Goal: Task Accomplishment & Management: Complete application form

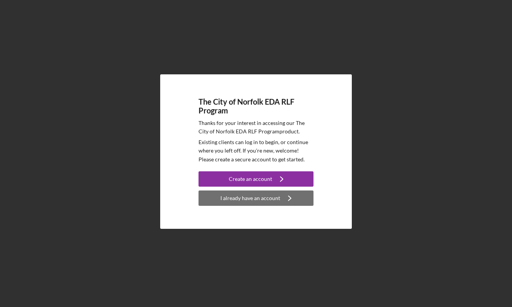
click at [262, 198] on div "I already have an account" at bounding box center [250, 197] width 60 height 15
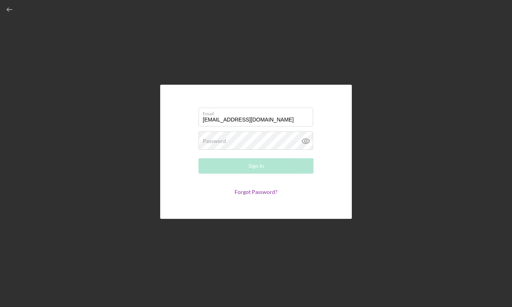
type input "[EMAIL_ADDRESS][DOMAIN_NAME]"
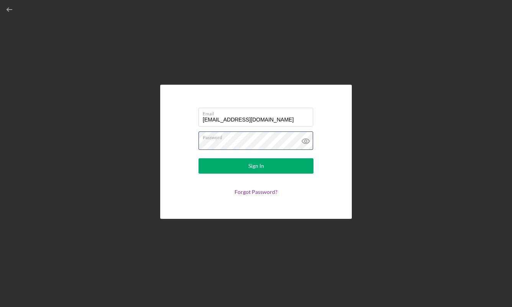
click at [256, 166] on button "Sign In" at bounding box center [255, 165] width 115 height 15
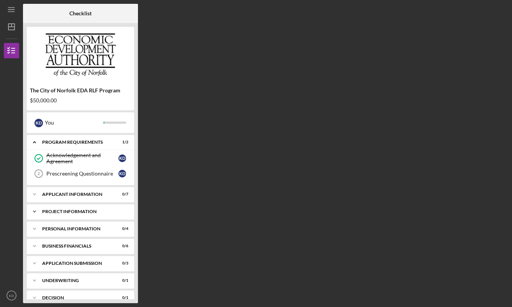
click at [34, 210] on icon "Icon/Expander" at bounding box center [34, 211] width 15 height 15
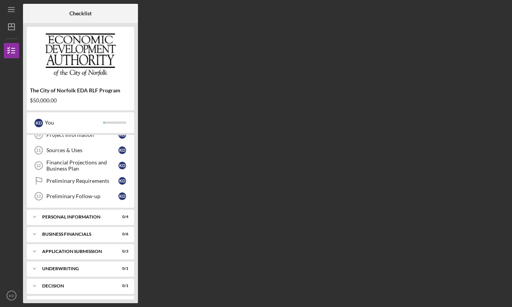
scroll to position [92, 0]
click at [36, 217] on icon "Icon/Expander" at bounding box center [34, 217] width 15 height 15
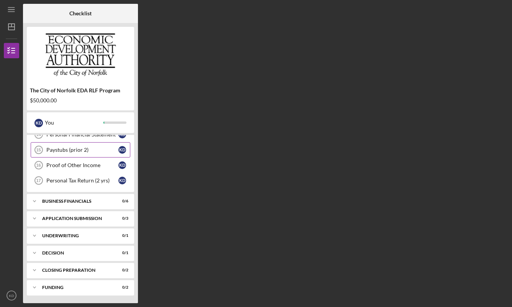
scroll to position [191, 0]
click at [36, 217] on icon "Icon/Expander" at bounding box center [34, 218] width 15 height 15
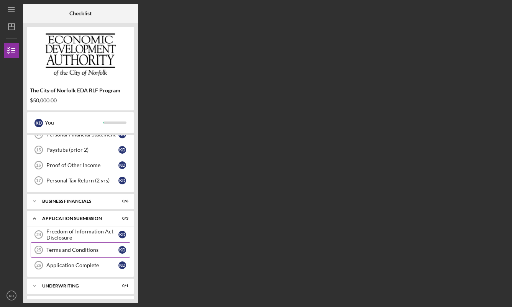
click at [82, 247] on div "Terms and Conditions" at bounding box center [82, 250] width 72 height 6
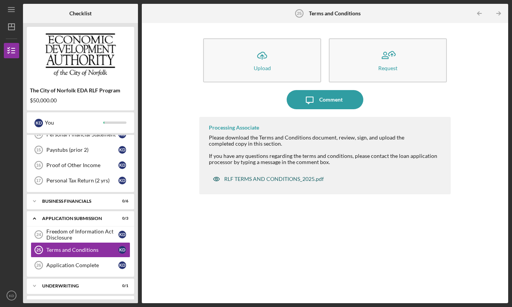
click at [260, 176] on div "RLF TERMS AND CONDITIONS_2025.pdf" at bounding box center [274, 179] width 100 height 6
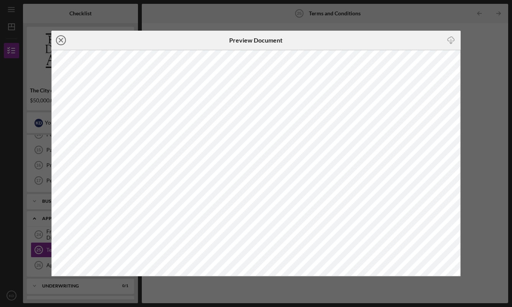
click at [63, 40] on icon "Icon/Close" at bounding box center [60, 40] width 19 height 19
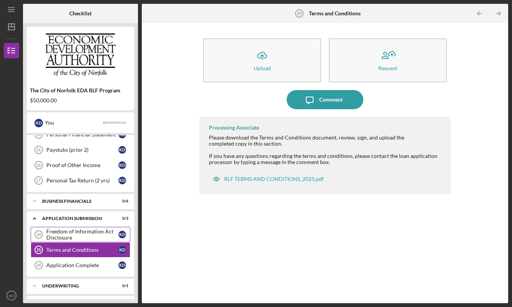
click at [76, 233] on div "Freedom of Information Act Disclosure" at bounding box center [82, 234] width 72 height 12
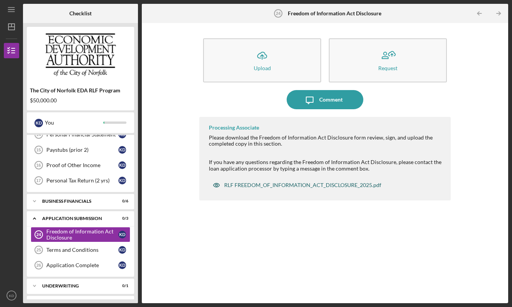
click at [291, 183] on div "RLF FREEDOM_OF_INFORMATION_ACT_DISCLOSURE_2025.pdf" at bounding box center [302, 185] width 157 height 6
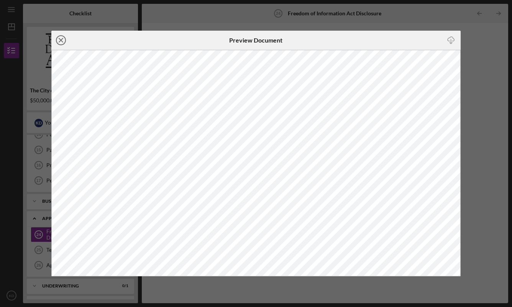
click at [62, 41] on icon "Icon/Close" at bounding box center [60, 40] width 19 height 19
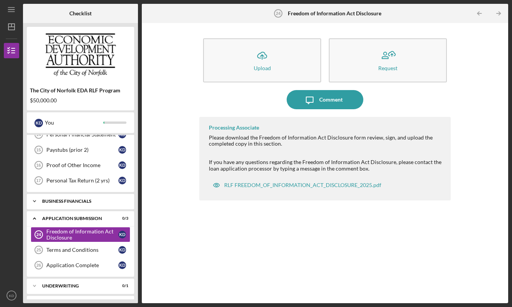
click at [75, 197] on div "Icon/Expander Business Financials 0 / 6" at bounding box center [80, 200] width 107 height 15
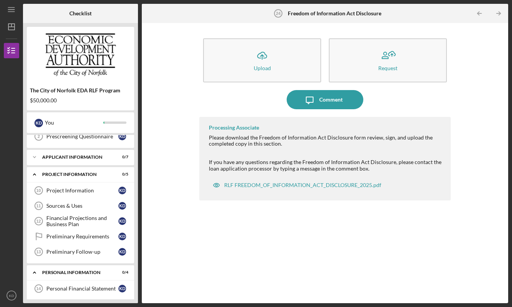
scroll to position [36, 0]
click at [70, 156] on div "APPLICANT INFORMATION" at bounding box center [83, 158] width 82 height 5
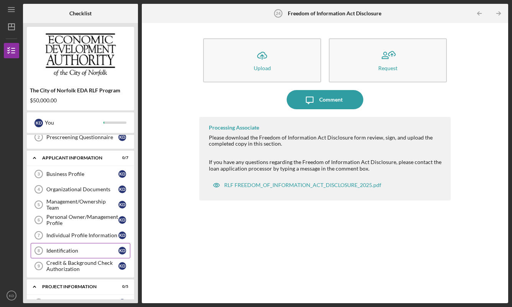
click at [69, 248] on div "Identification" at bounding box center [82, 250] width 72 height 6
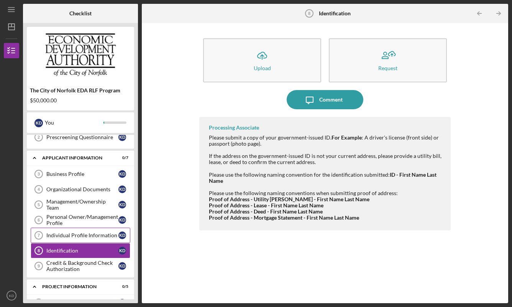
click at [88, 233] on div "Individual Profile Information" at bounding box center [82, 235] width 72 height 6
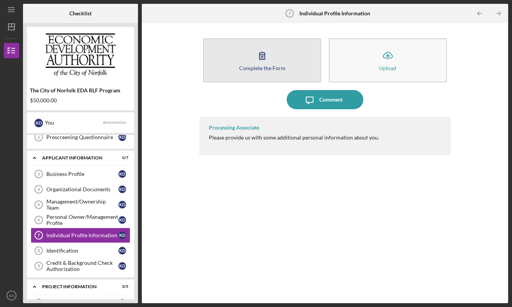
click at [258, 57] on icon "button" at bounding box center [261, 55] width 19 height 19
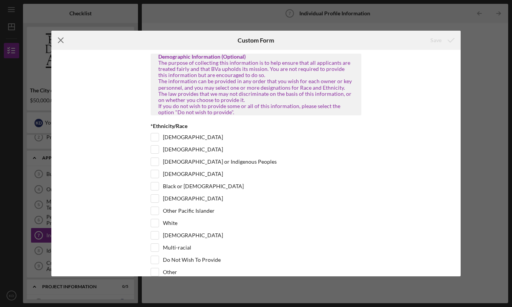
click at [63, 40] on icon "Icon/Menu Close" at bounding box center [60, 40] width 19 height 19
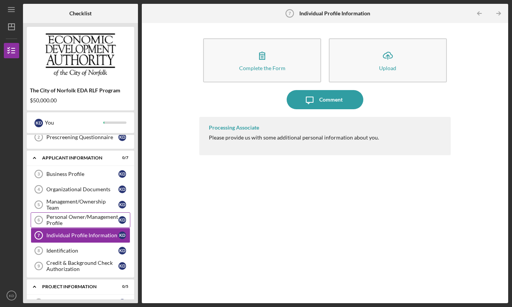
click at [69, 222] on div "Personal Owner/Management Profile" at bounding box center [82, 220] width 72 height 12
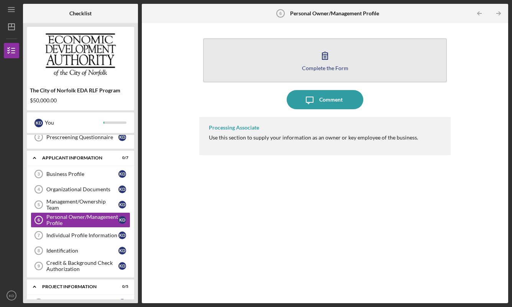
click at [326, 56] on icon "button" at bounding box center [324, 55] width 19 height 19
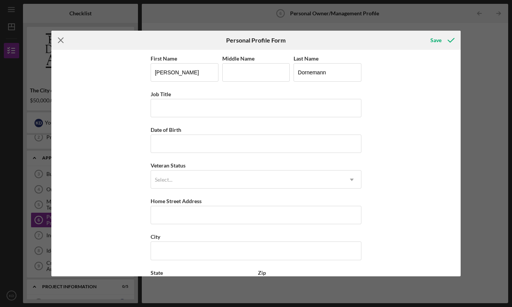
click at [61, 40] on line at bounding box center [60, 40] width 5 height 5
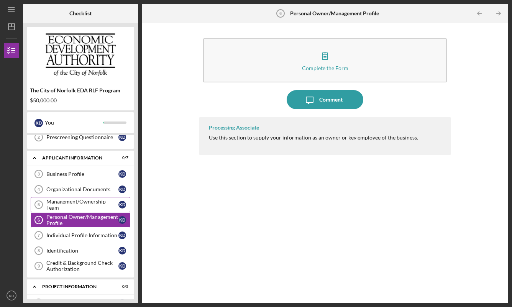
click at [62, 204] on div "Management/Ownership Team" at bounding box center [82, 204] width 72 height 12
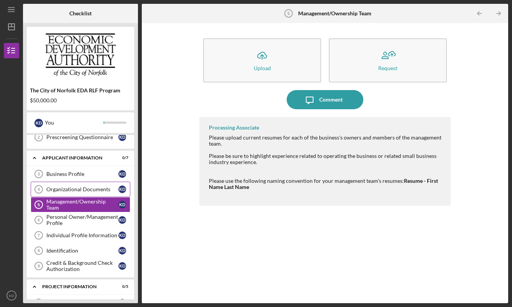
click at [78, 187] on div "Organizational Documents" at bounding box center [82, 189] width 72 height 6
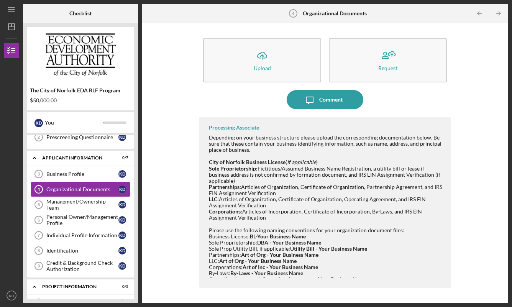
click at [439, 238] on div "Business License: BL-Your Business Name Sole Proprietorship: DBA - Your Busines…" at bounding box center [326, 251] width 234 height 37
click at [85, 172] on div "Business Profile" at bounding box center [82, 174] width 72 height 6
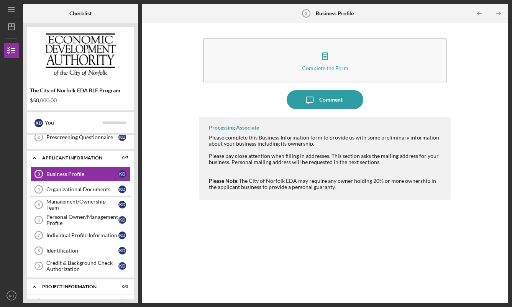
click at [73, 188] on div "Organizational Documents" at bounding box center [82, 189] width 72 height 6
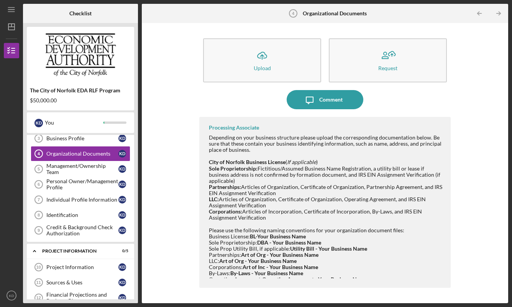
scroll to position [77, 0]
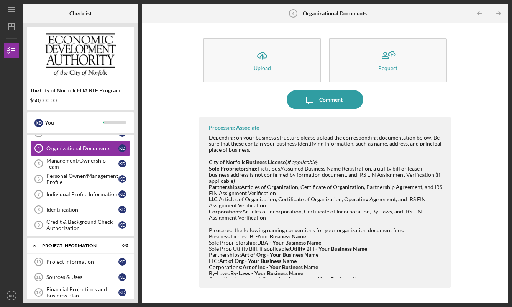
click at [451, 228] on div "Icon/Upload Upload Request Icon/Message Comment Processing Associate Depending …" at bounding box center [325, 163] width 359 height 272
click at [67, 160] on div "Management/Ownership Team" at bounding box center [82, 163] width 72 height 12
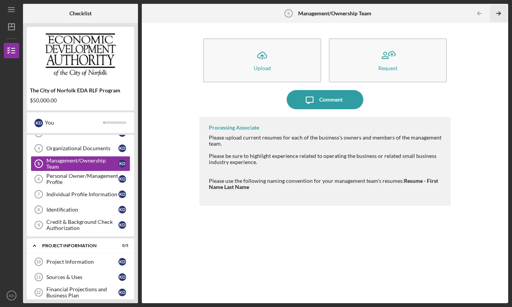
click at [497, 13] on line "button" at bounding box center [498, 13] width 4 height 0
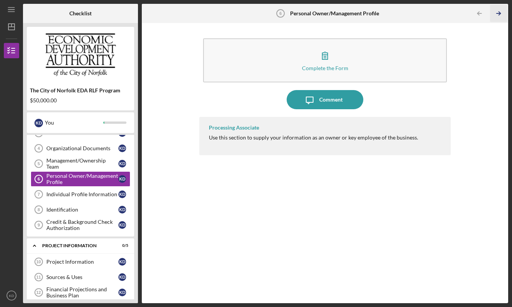
click at [499, 13] on icon "Icon/Table Pagination Arrow" at bounding box center [498, 13] width 17 height 17
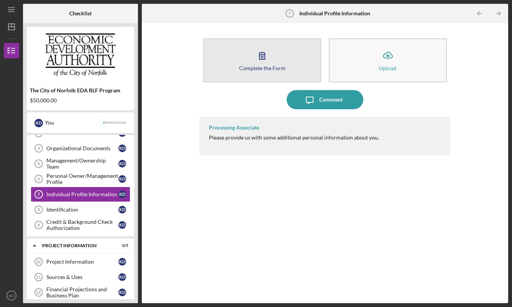
click at [278, 62] on button "Complete the Form Form" at bounding box center [262, 60] width 118 height 44
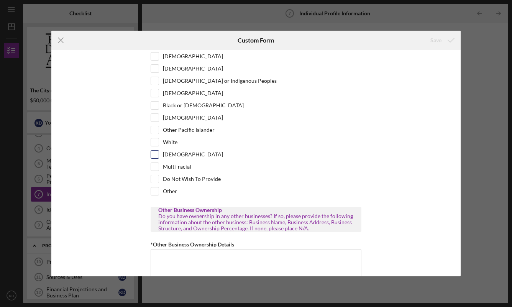
scroll to position [83, 0]
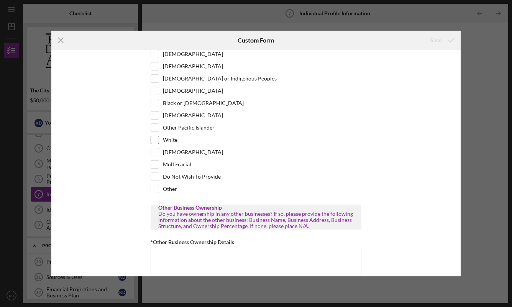
click at [154, 144] on input "White" at bounding box center [155, 140] width 8 height 8
checkbox input "true"
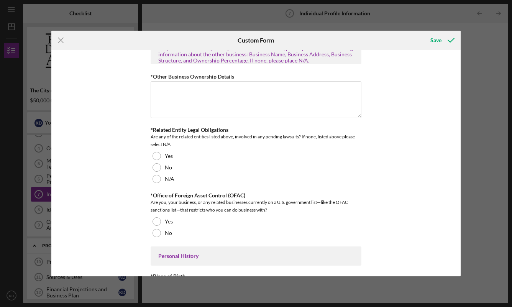
scroll to position [249, 0]
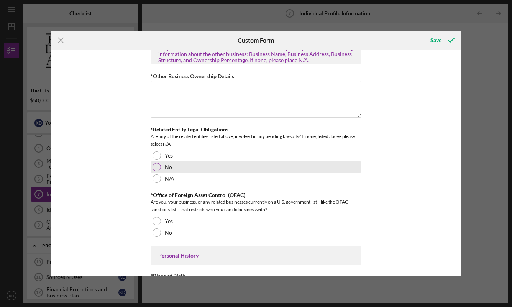
click at [156, 170] on div at bounding box center [156, 167] width 8 height 8
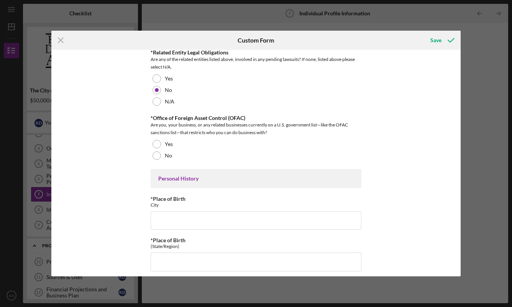
scroll to position [326, 0]
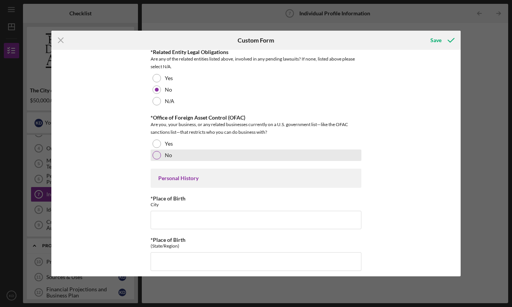
click at [157, 159] on div at bounding box center [156, 155] width 8 height 8
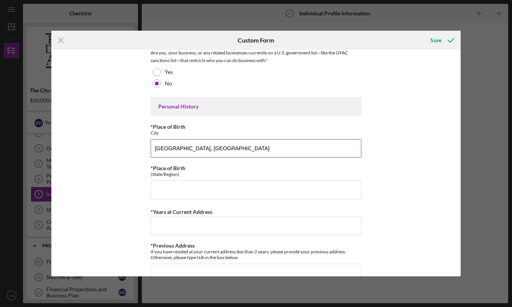
scroll to position [398, 0]
type input "[GEOGRAPHIC_DATA]"
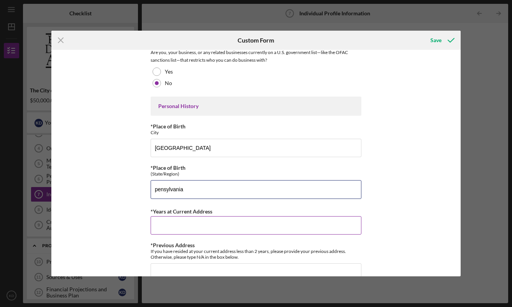
type input "pensylvania"
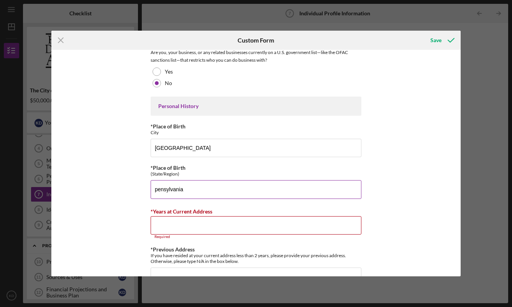
click at [178, 196] on input "pensylvania" at bounding box center [256, 189] width 211 height 18
click at [165, 232] on input "*Years at Current Address" at bounding box center [256, 225] width 211 height 18
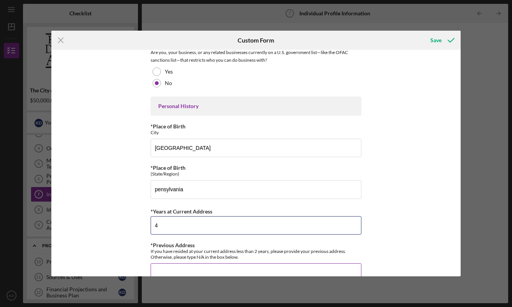
type input "4"
click at [244, 270] on textarea "*Previous Address" at bounding box center [256, 281] width 211 height 37
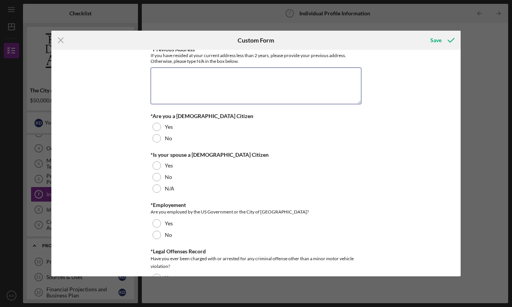
scroll to position [600, 0]
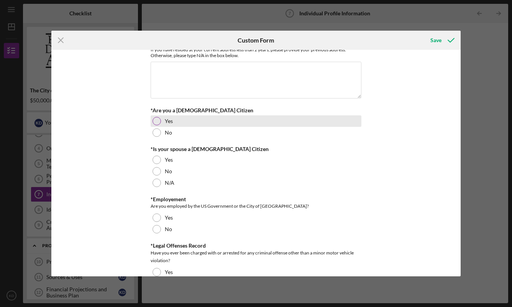
click at [154, 126] on div "Yes" at bounding box center [256, 120] width 211 height 11
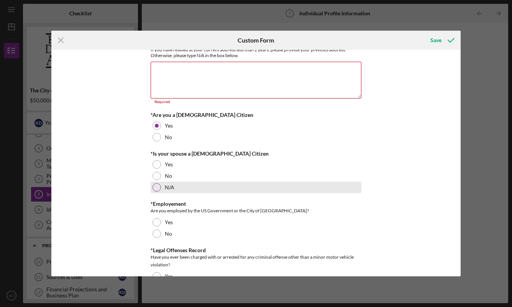
click at [156, 192] on div at bounding box center [156, 187] width 8 height 8
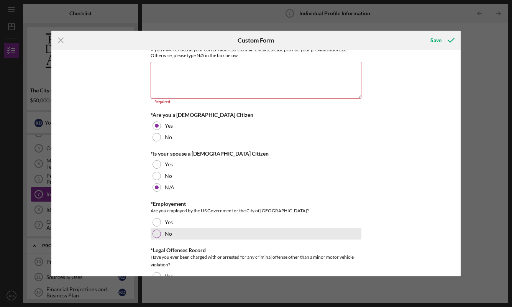
click at [155, 238] on div at bounding box center [156, 233] width 8 height 8
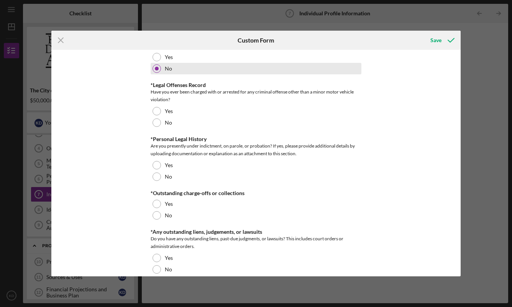
scroll to position [787, 0]
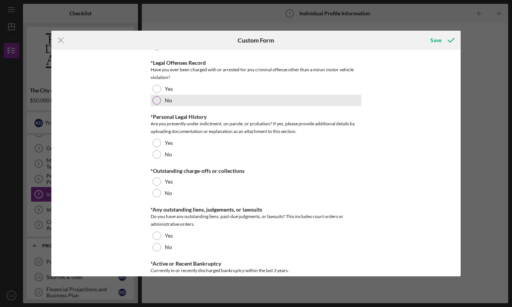
click at [155, 105] on div at bounding box center [156, 100] width 8 height 8
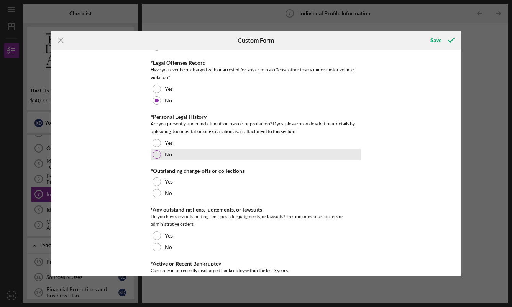
click at [153, 159] on div at bounding box center [156, 154] width 8 height 8
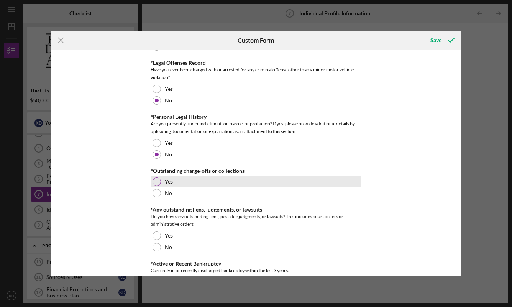
click at [154, 185] on div at bounding box center [156, 181] width 8 height 8
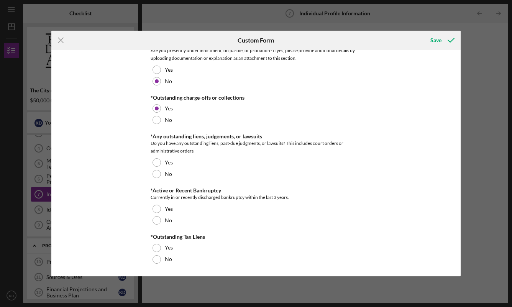
scroll to position [865, 0]
click at [153, 176] on div at bounding box center [156, 174] width 8 height 8
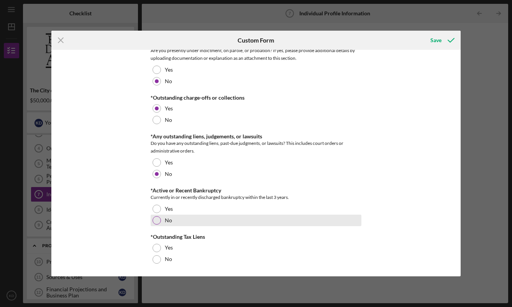
click at [154, 219] on div at bounding box center [156, 220] width 8 height 8
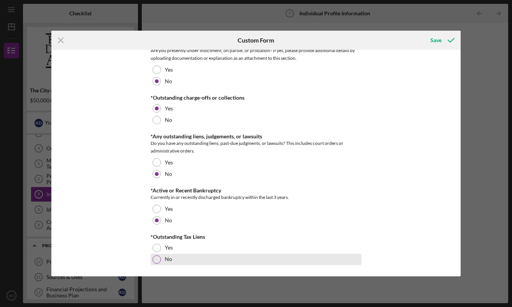
click at [158, 259] on div at bounding box center [156, 259] width 8 height 8
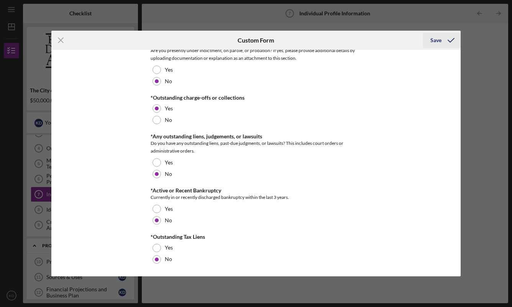
click at [437, 38] on div "Save" at bounding box center [435, 40] width 11 height 15
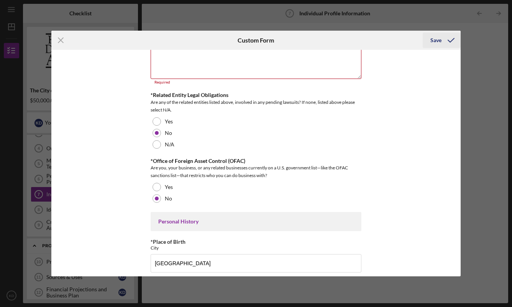
scroll to position [276, 0]
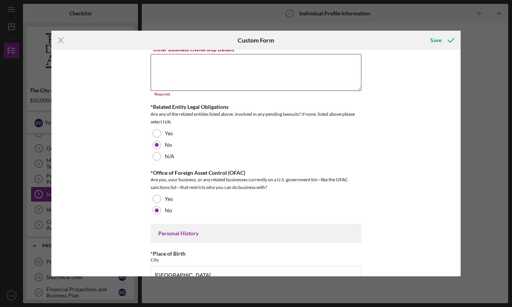
click at [173, 69] on textarea "*Other Business Ownership Details" at bounding box center [256, 72] width 211 height 37
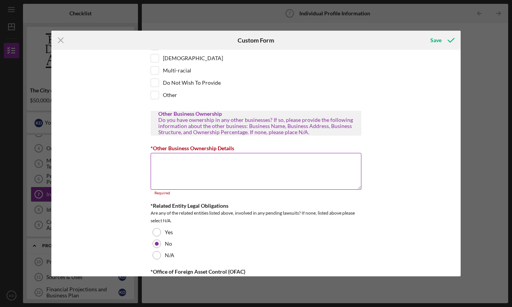
scroll to position [180, 0]
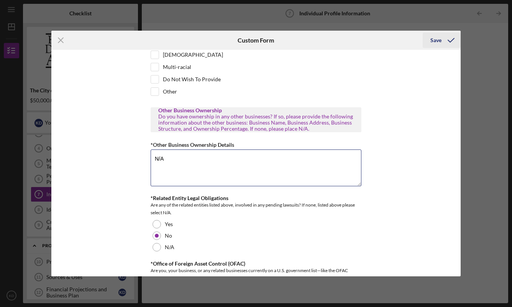
type textarea "N/A"
click at [439, 38] on div "Save" at bounding box center [435, 40] width 11 height 15
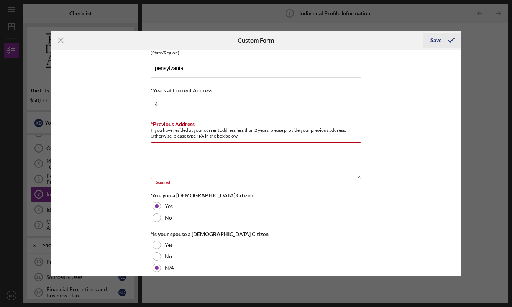
scroll to position [596, 0]
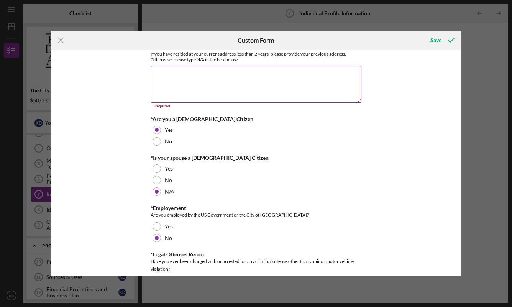
click at [169, 81] on textarea "*Previous Address" at bounding box center [256, 84] width 211 height 37
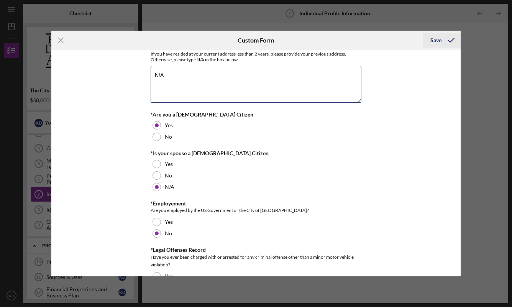
type textarea "N/A"
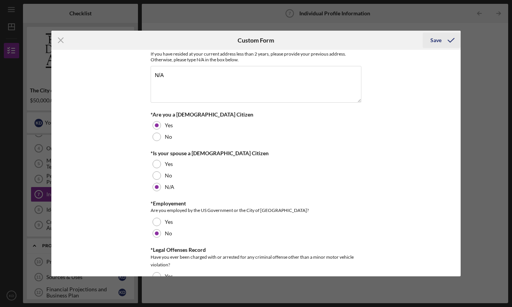
click at [434, 40] on div "Save" at bounding box center [435, 40] width 11 height 15
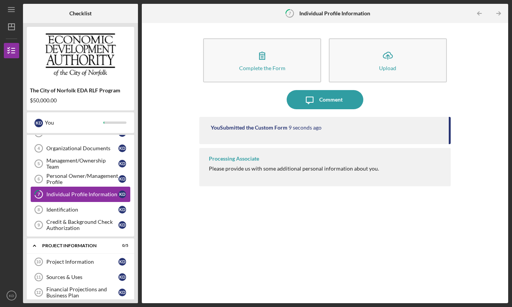
click at [87, 193] on div "Individual Profile Information" at bounding box center [82, 194] width 72 height 6
click at [72, 208] on div "Identification" at bounding box center [82, 209] width 72 height 6
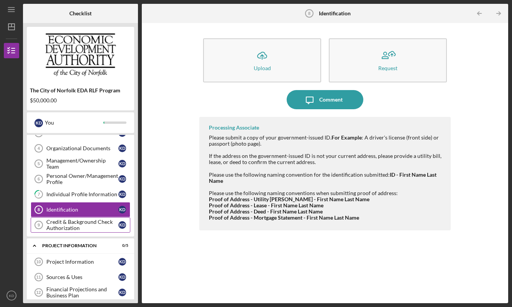
click at [71, 225] on div "Credit & Background Check Authorization" at bounding box center [82, 225] width 72 height 12
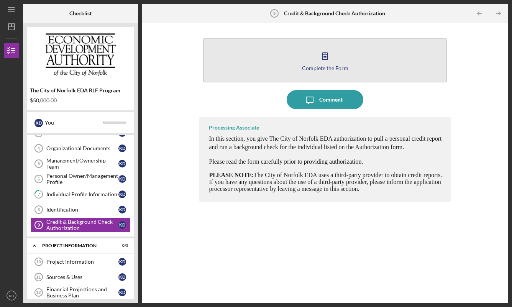
click at [346, 56] on button "Complete the Form Form" at bounding box center [324, 60] width 243 height 44
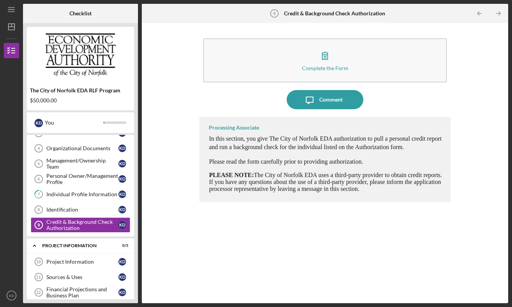
click at [314, 58] on button "Complete the Form Form" at bounding box center [324, 60] width 243 height 44
click at [84, 149] on div "Organizational Documents" at bounding box center [82, 148] width 72 height 6
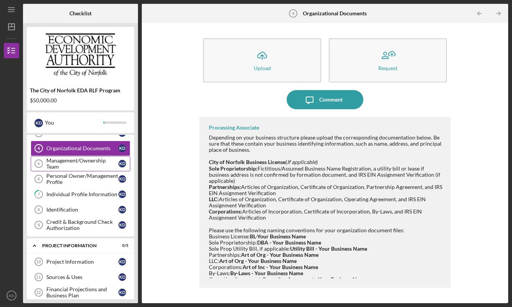
click at [73, 163] on div "Management/Ownership Team" at bounding box center [82, 163] width 72 height 12
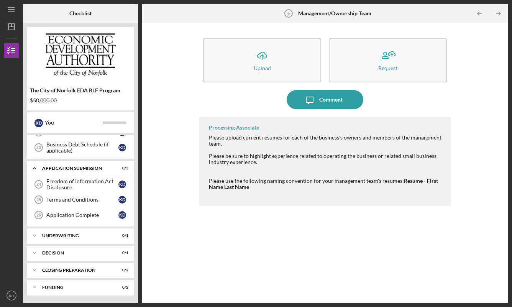
scroll to position [449, 0]
click at [79, 184] on div "Freedom of Information Act Disclosure" at bounding box center [82, 184] width 72 height 12
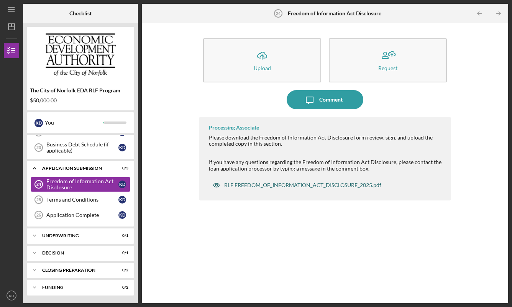
click at [289, 186] on div "RLF FREEDOM_OF_INFORMATION_ACT_DISCLOSURE_2025.pdf" at bounding box center [302, 185] width 157 height 6
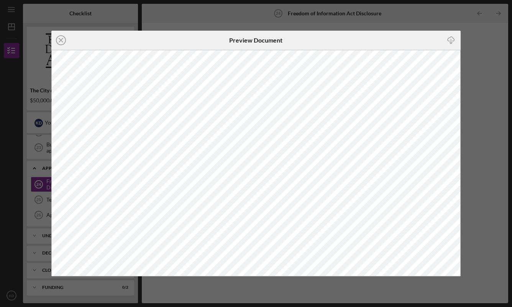
click at [452, 40] on icon "Icon/Download" at bounding box center [450, 40] width 17 height 17
click at [62, 41] on icon "Icon/Close" at bounding box center [60, 40] width 19 height 19
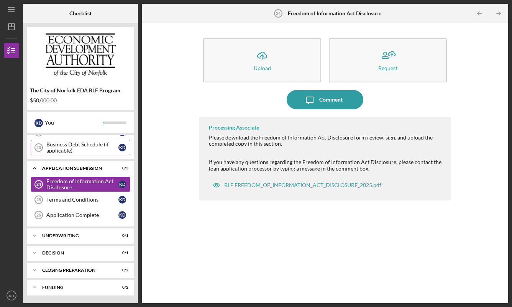
scroll to position [449, 0]
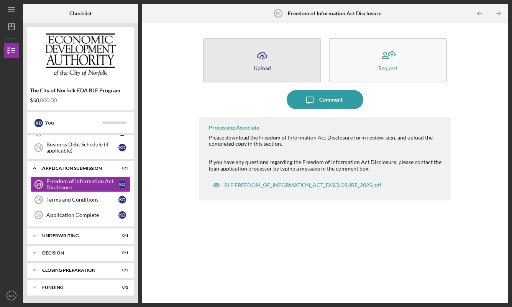
click at [266, 55] on icon "button" at bounding box center [261, 55] width 9 height 6
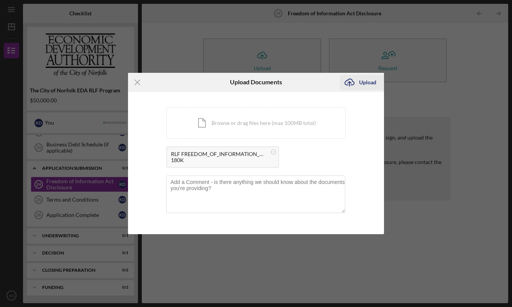
click at [347, 81] on icon "Icon/Upload" at bounding box center [349, 82] width 19 height 19
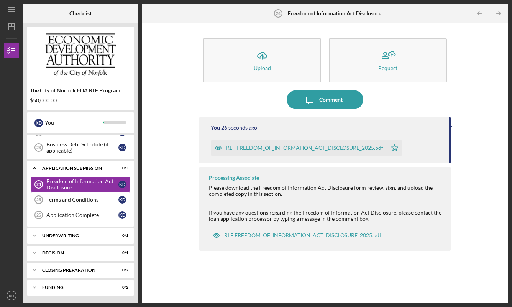
click at [86, 200] on div "Terms and Conditions" at bounding box center [82, 200] width 72 height 6
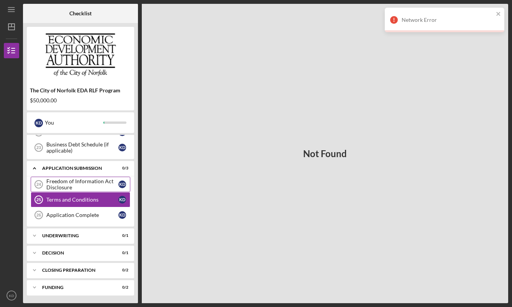
click at [82, 181] on div "Freedom of Information Act Disclosure" at bounding box center [82, 184] width 72 height 12
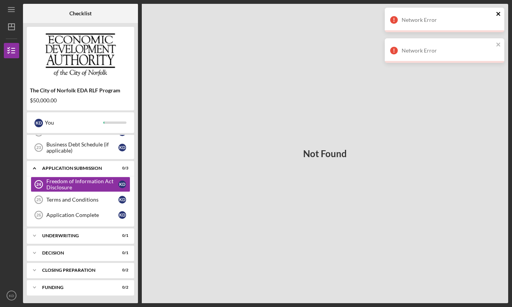
click at [500, 14] on icon "close" at bounding box center [498, 14] width 5 height 6
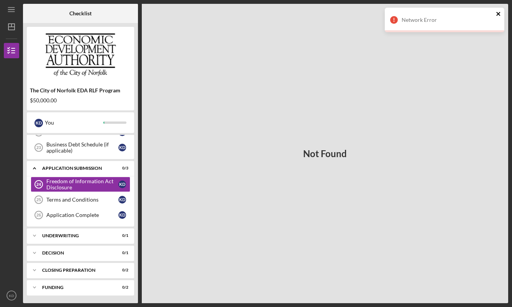
click at [496, 11] on icon "close" at bounding box center [498, 14] width 5 height 6
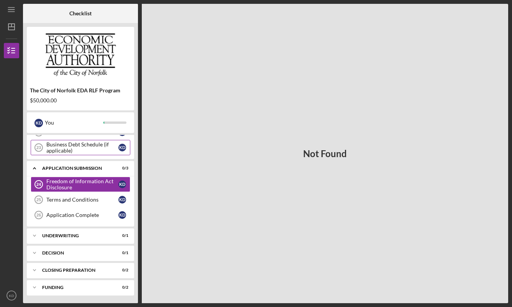
click at [90, 144] on div "Business Debt Schedule (if applicable)" at bounding box center [82, 147] width 72 height 12
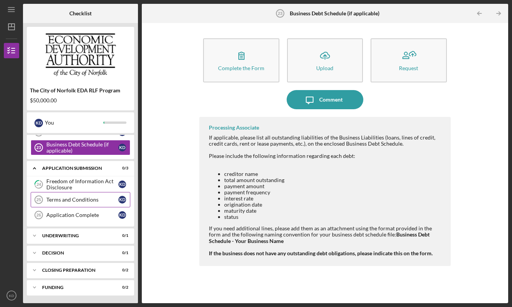
click at [70, 198] on div "Terms and Conditions" at bounding box center [82, 200] width 72 height 6
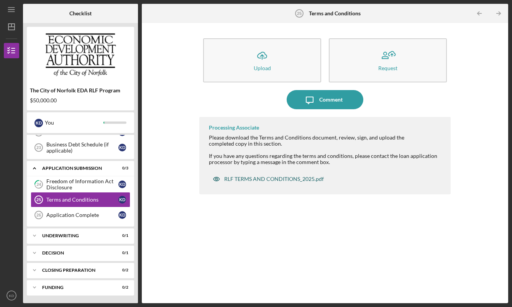
click at [288, 177] on div "RLF TERMS AND CONDITIONS_2025.pdf" at bounding box center [274, 179] width 100 height 6
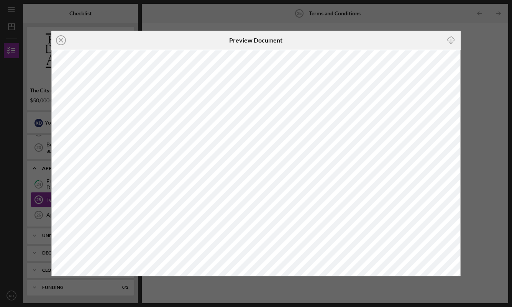
click at [453, 40] on icon "Icon/Download" at bounding box center [450, 40] width 17 height 17
click at [61, 40] on line at bounding box center [61, 40] width 4 height 4
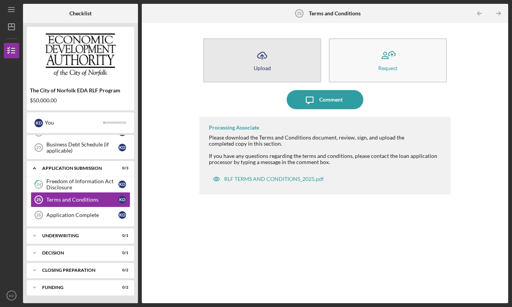
click at [266, 59] on icon "Icon/Upload" at bounding box center [261, 55] width 19 height 19
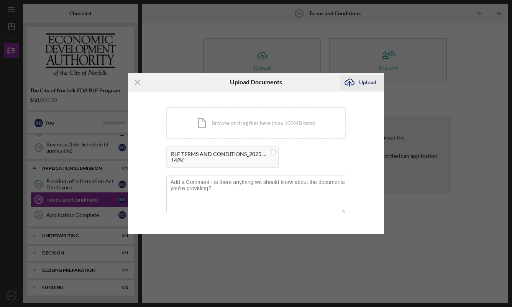
click at [357, 82] on icon "Icon/Upload" at bounding box center [349, 82] width 19 height 19
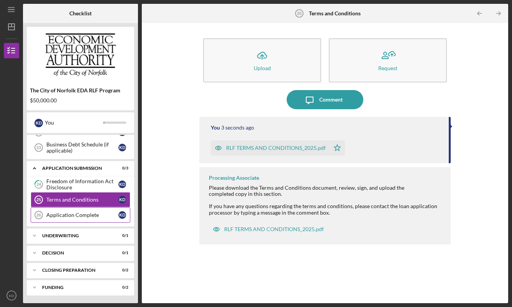
click at [72, 215] on div "Application Complete" at bounding box center [82, 215] width 72 height 6
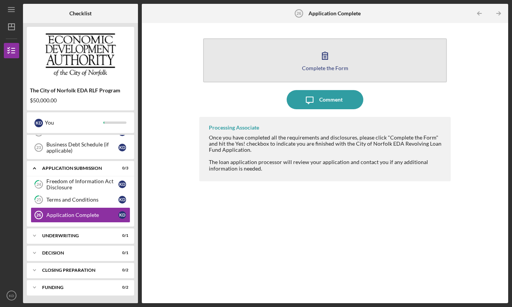
click at [339, 52] on button "Complete the Form Form" at bounding box center [324, 60] width 243 height 44
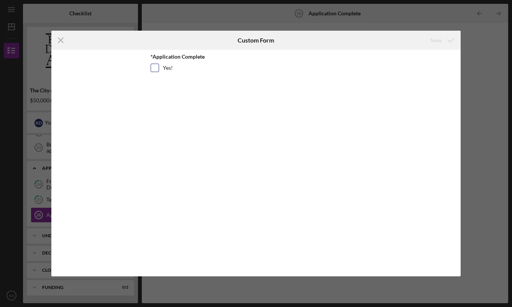
click at [155, 69] on input "Yes!" at bounding box center [155, 68] width 8 height 8
checkbox input "true"
click at [434, 41] on div "Save" at bounding box center [435, 40] width 11 height 15
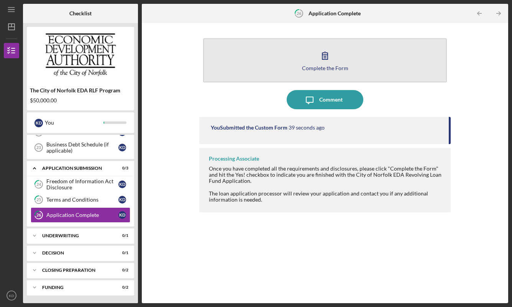
click at [326, 59] on icon "button" at bounding box center [324, 55] width 5 height 7
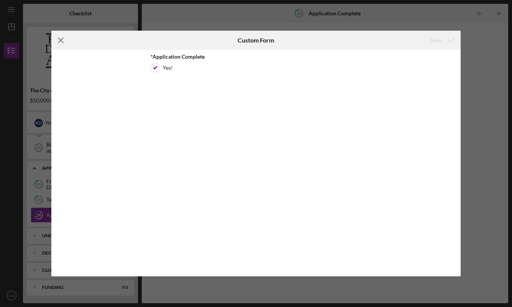
click at [61, 38] on icon "Icon/Menu Close" at bounding box center [60, 40] width 19 height 19
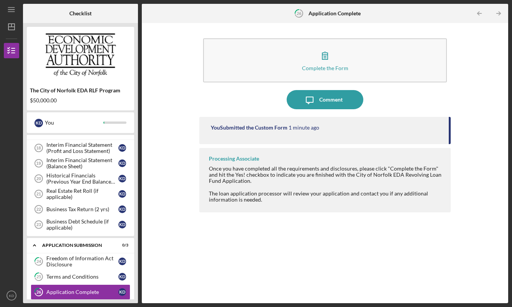
scroll to position [374, 0]
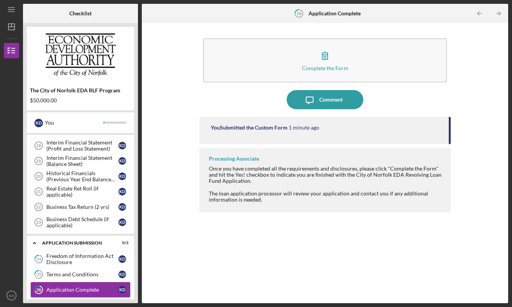
click at [72, 290] on div "Application Complete" at bounding box center [82, 290] width 72 height 6
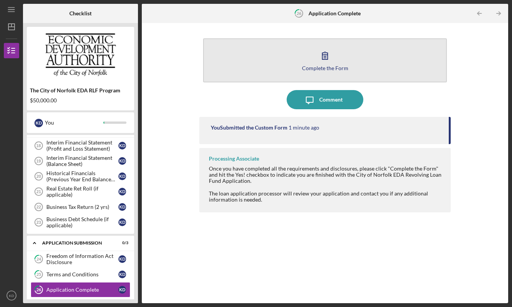
click at [327, 64] on icon "button" at bounding box center [324, 55] width 19 height 19
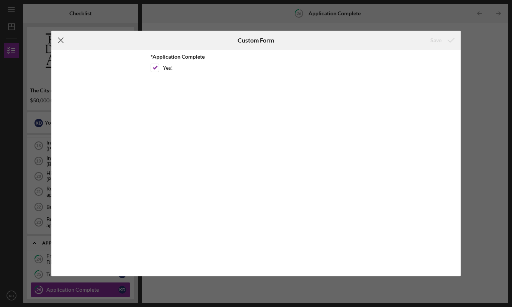
click at [60, 39] on line at bounding box center [60, 40] width 5 height 5
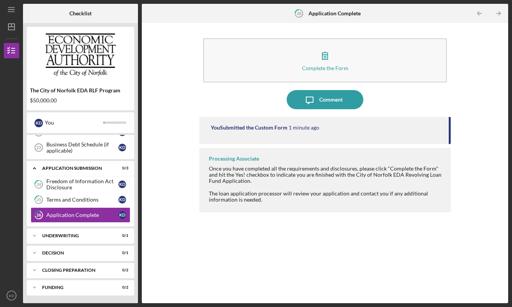
scroll to position [449, 0]
click at [69, 233] on div "Underwriting" at bounding box center [83, 235] width 82 height 5
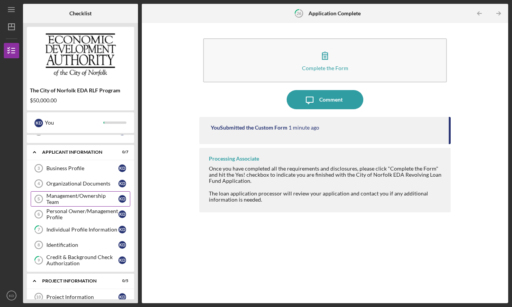
scroll to position [41, 0]
click at [83, 212] on div "Personal Owner/Management Profile" at bounding box center [82, 215] width 72 height 12
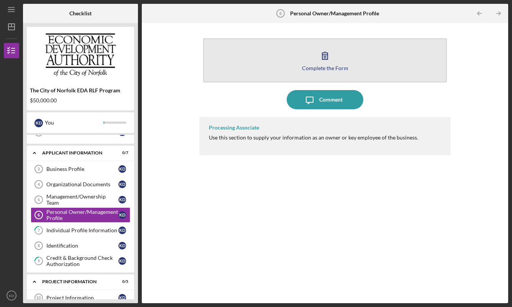
click at [327, 63] on icon "button" at bounding box center [324, 55] width 19 height 19
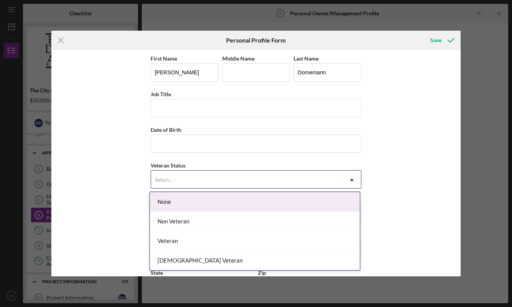
click at [352, 181] on icon "Icon/Dropdown Arrow" at bounding box center [351, 179] width 18 height 18
click at [406, 135] on div "First Name [PERSON_NAME] Middle Name Last Name [PERSON_NAME] Job Title Date of …" at bounding box center [256, 163] width 410 height 226
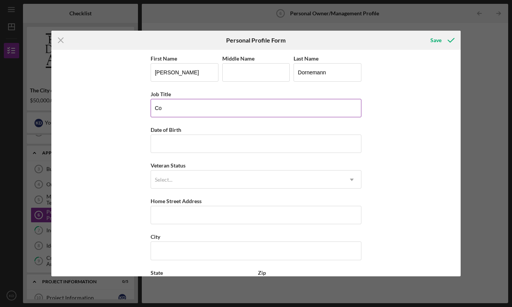
type input "C"
type input "president"
type input "[DATE]"
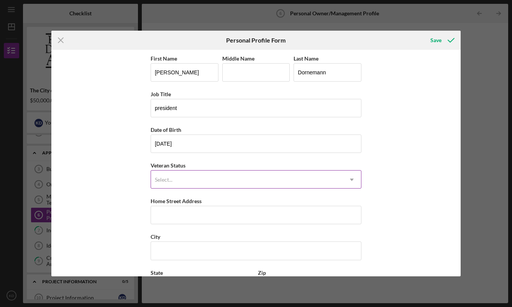
click at [176, 180] on div "Select..." at bounding box center [247, 180] width 192 height 18
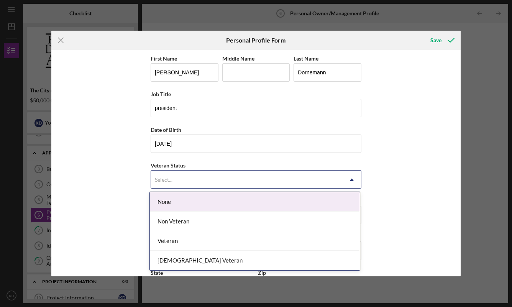
click at [165, 203] on div "None" at bounding box center [255, 202] width 210 height 20
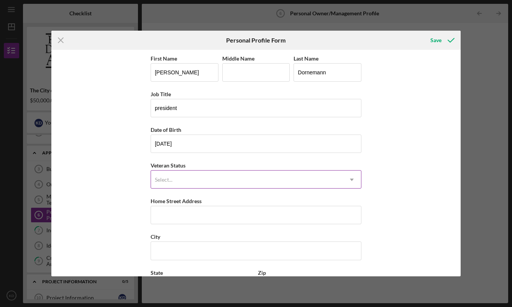
click at [249, 178] on div "Select..." at bounding box center [247, 180] width 192 height 18
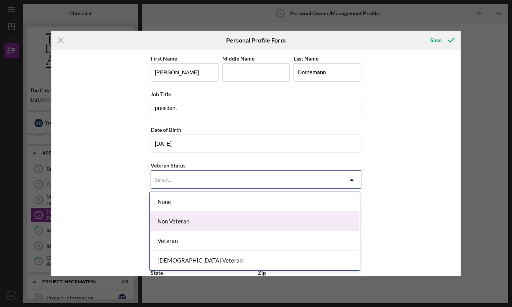
click at [171, 221] on div "Non Veteran" at bounding box center [255, 221] width 210 height 20
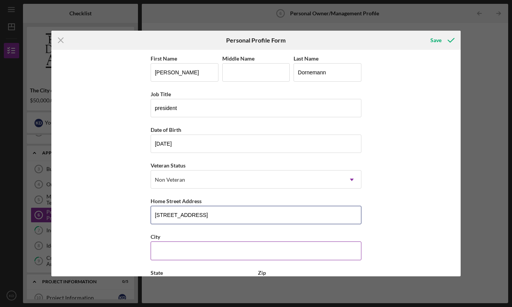
type input "[STREET_ADDRESS]"
type input "[GEOGRAPHIC_DATA]"
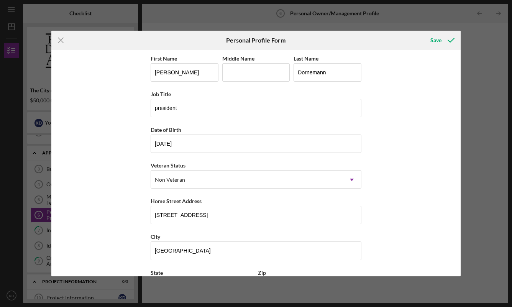
click at [318, 266] on div "First Name [PERSON_NAME] Middle Name Last Name [PERSON_NAME] Job Title presiden…" at bounding box center [256, 196] width 211 height 285
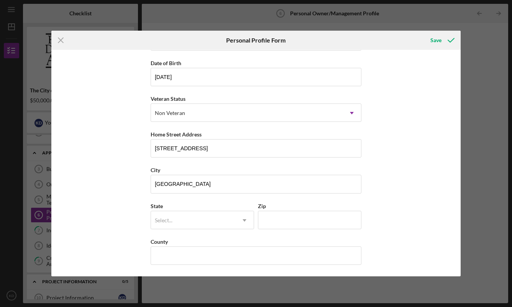
scroll to position [67, 0]
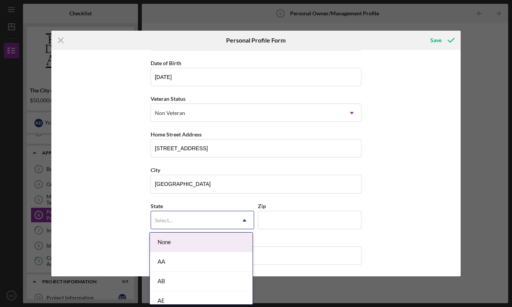
click at [241, 218] on icon "Icon/Dropdown Arrow" at bounding box center [244, 220] width 18 height 18
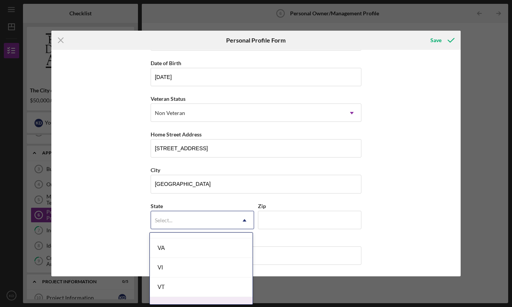
scroll to position [1320, 0]
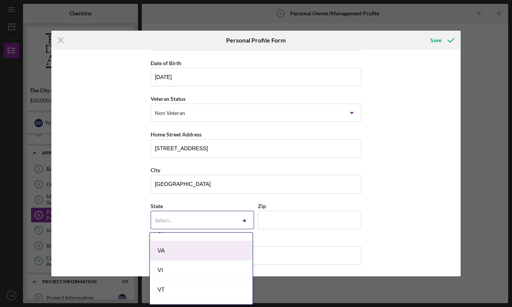
click at [174, 250] on div "VA" at bounding box center [201, 251] width 103 height 20
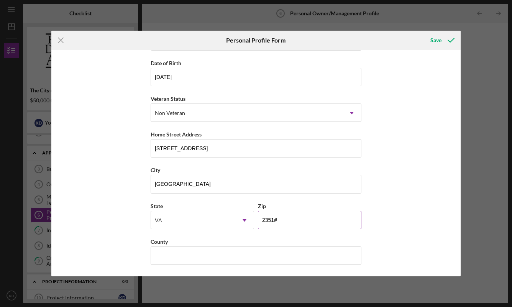
type input "23517"
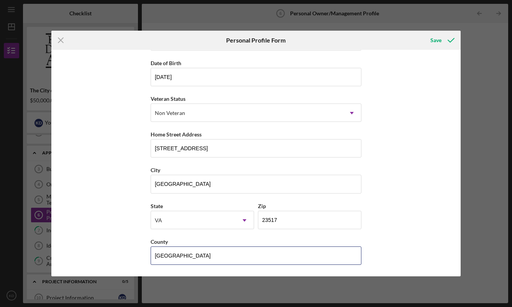
scroll to position [67, 0]
type input "[GEOGRAPHIC_DATA]"
click at [401, 183] on div "First Name [PERSON_NAME] Middle Name Last Name [PERSON_NAME] Job Title presiden…" at bounding box center [256, 163] width 410 height 226
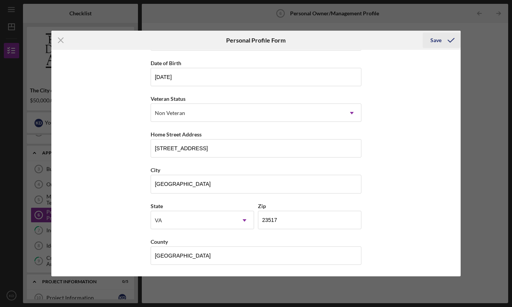
click at [436, 41] on div "Save" at bounding box center [435, 40] width 11 height 15
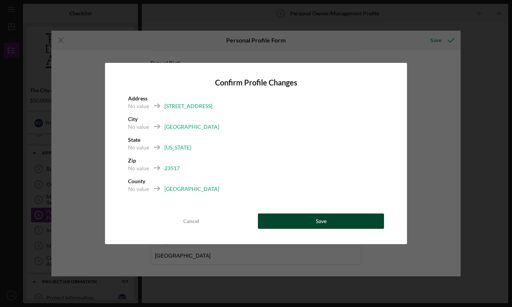
click at [318, 223] on div "Save" at bounding box center [321, 220] width 11 height 15
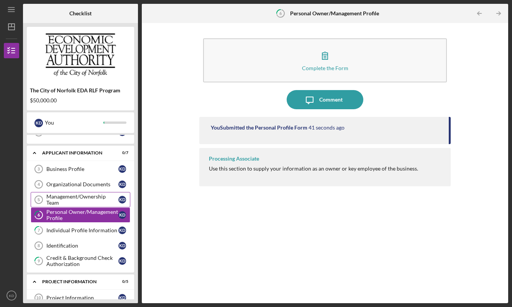
click at [64, 196] on div "Management/Ownership Team" at bounding box center [82, 199] width 72 height 12
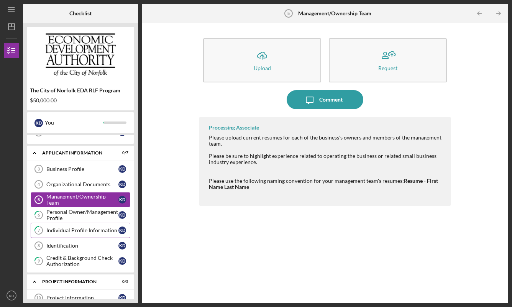
click at [85, 228] on div "Individual Profile Information" at bounding box center [82, 230] width 72 height 6
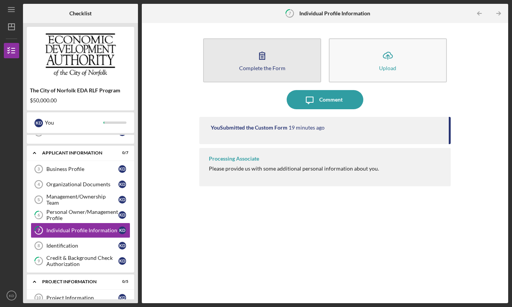
click at [274, 67] on div "Complete the Form" at bounding box center [262, 68] width 46 height 6
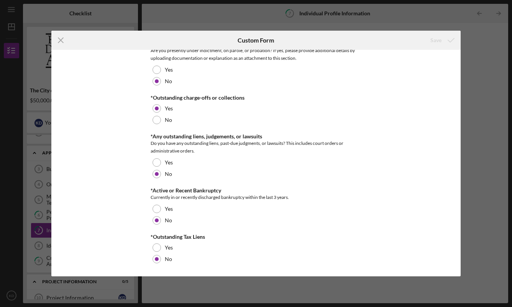
scroll to position [861, 0]
click at [58, 39] on icon "Icon/Menu Close" at bounding box center [60, 40] width 19 height 19
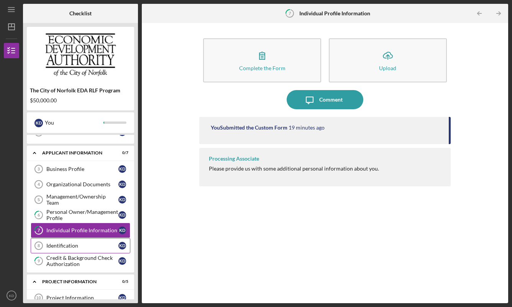
click at [85, 243] on div "Identification" at bounding box center [82, 245] width 72 height 6
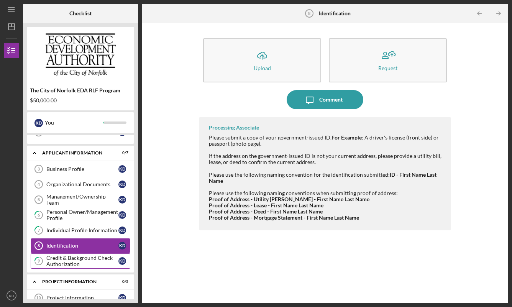
click at [80, 261] on div "Credit & Background Check Authorization" at bounding box center [82, 261] width 72 height 12
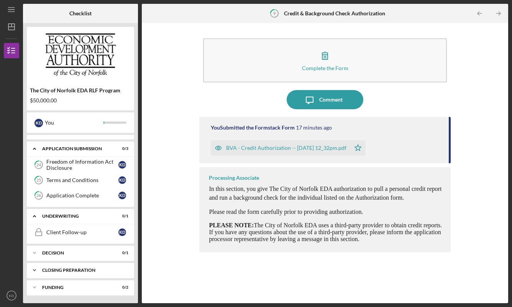
scroll to position [469, 0]
click at [86, 193] on div "Application Complete" at bounding box center [82, 195] width 72 height 6
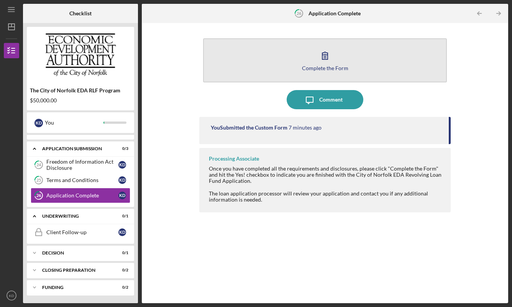
click at [331, 63] on icon "button" at bounding box center [324, 55] width 19 height 19
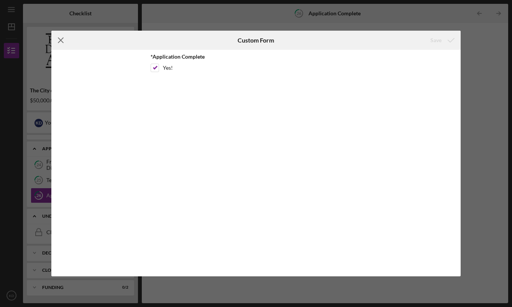
click at [62, 41] on icon "Icon/Menu Close" at bounding box center [60, 40] width 19 height 19
